Goal: Task Accomplishment & Management: Manage account settings

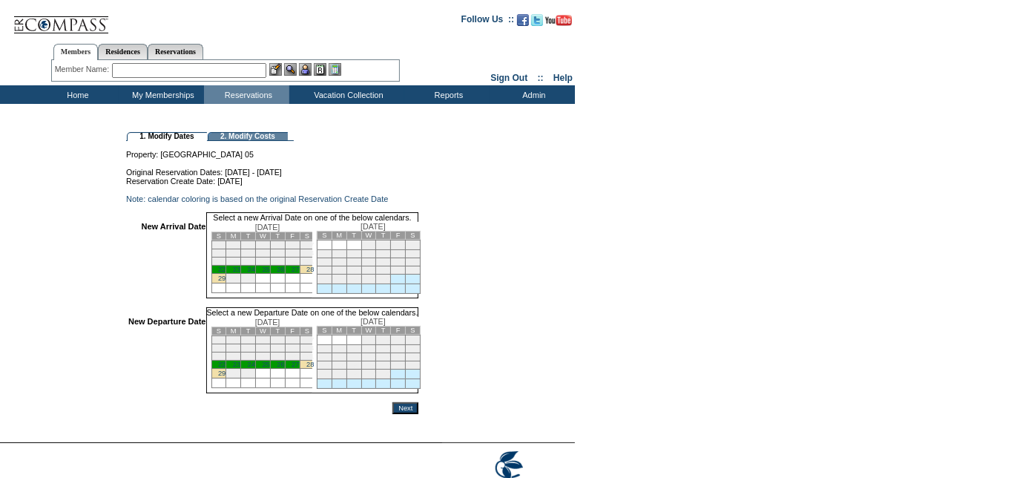
click at [226, 274] on td "22" at bounding box center [218, 269] width 15 height 8
click at [226, 378] on td "29" at bounding box center [218, 374] width 15 height 10
click at [418, 414] on input "Next" at bounding box center [405, 408] width 26 height 12
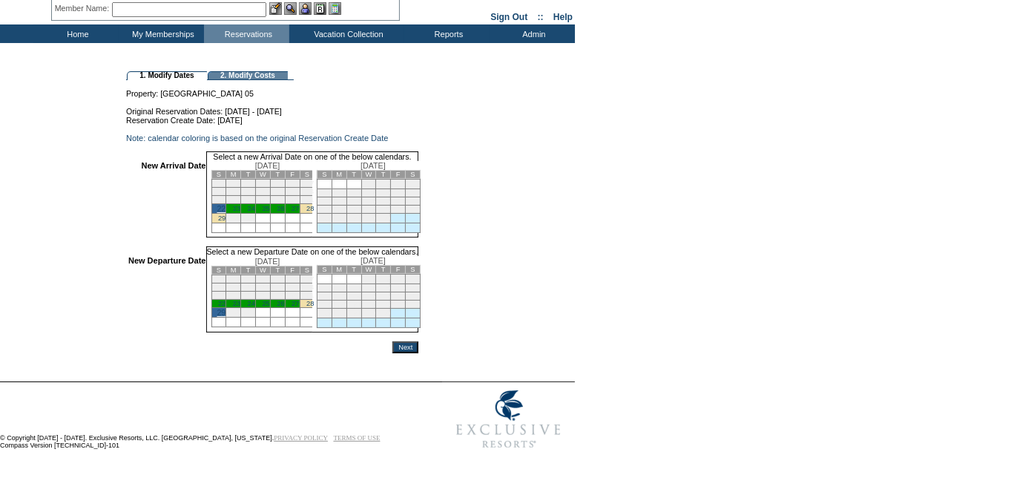
scroll to position [83, 0]
